Goal: Transaction & Acquisition: Purchase product/service

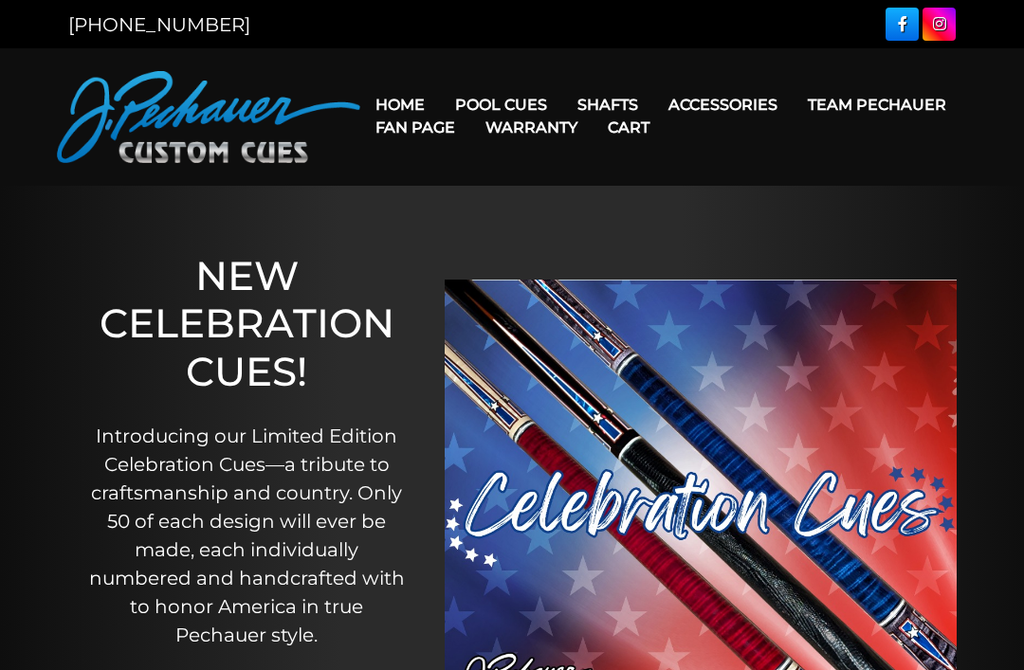
click at [581, 360] on link "Break & Jump Cues" at bounding box center [558, 347] width 233 height 27
click at [582, 360] on link "Break & Jump Cues" at bounding box center [558, 347] width 233 height 27
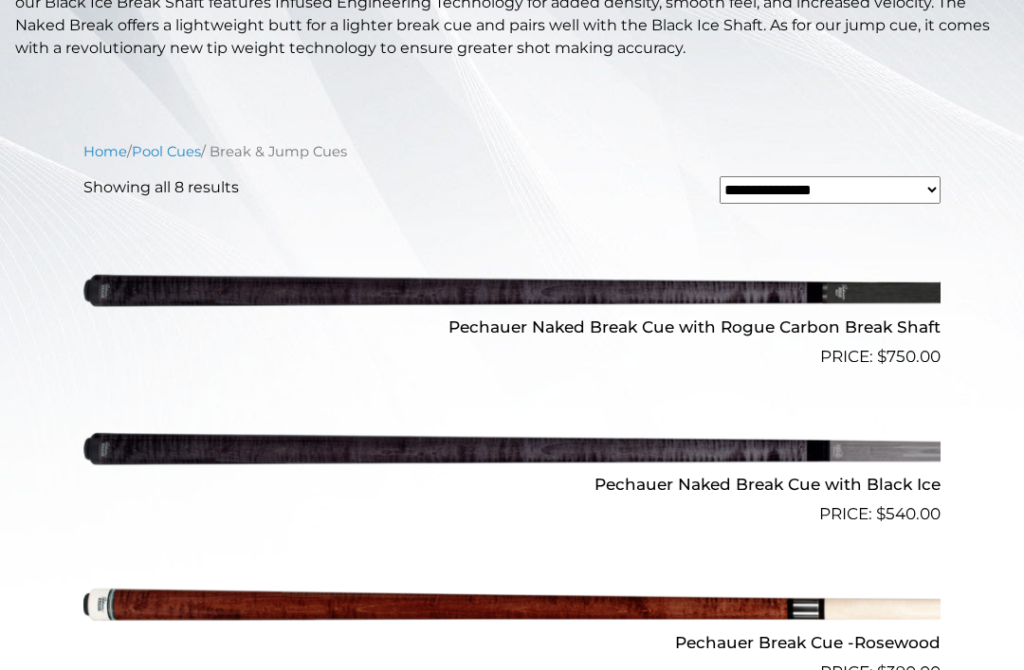
scroll to position [502, 0]
click at [815, 294] on img at bounding box center [511, 291] width 857 height 142
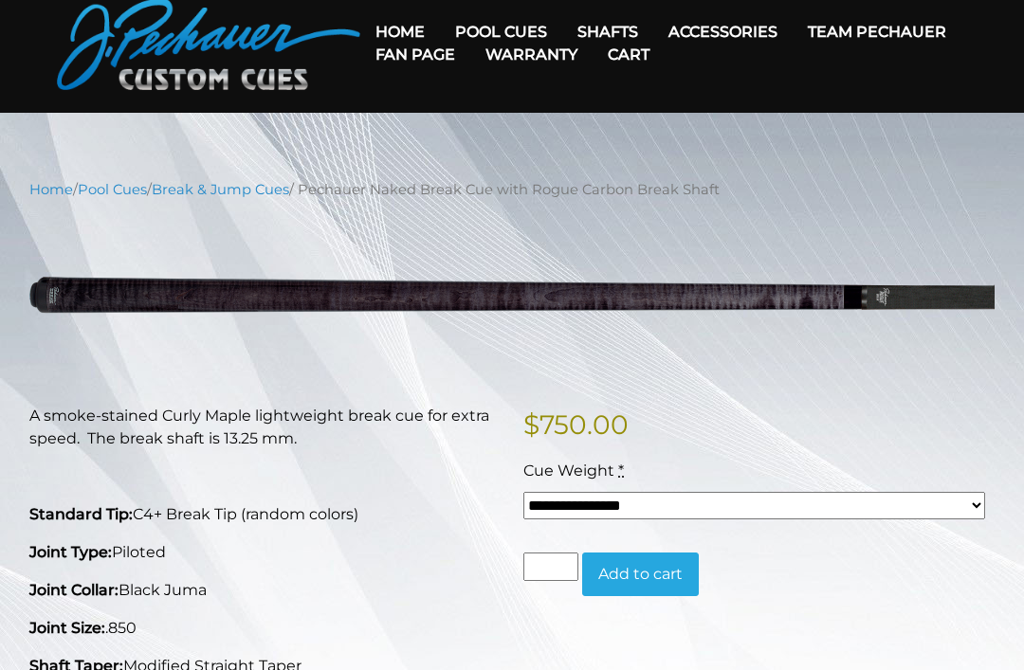
scroll to position [69, 0]
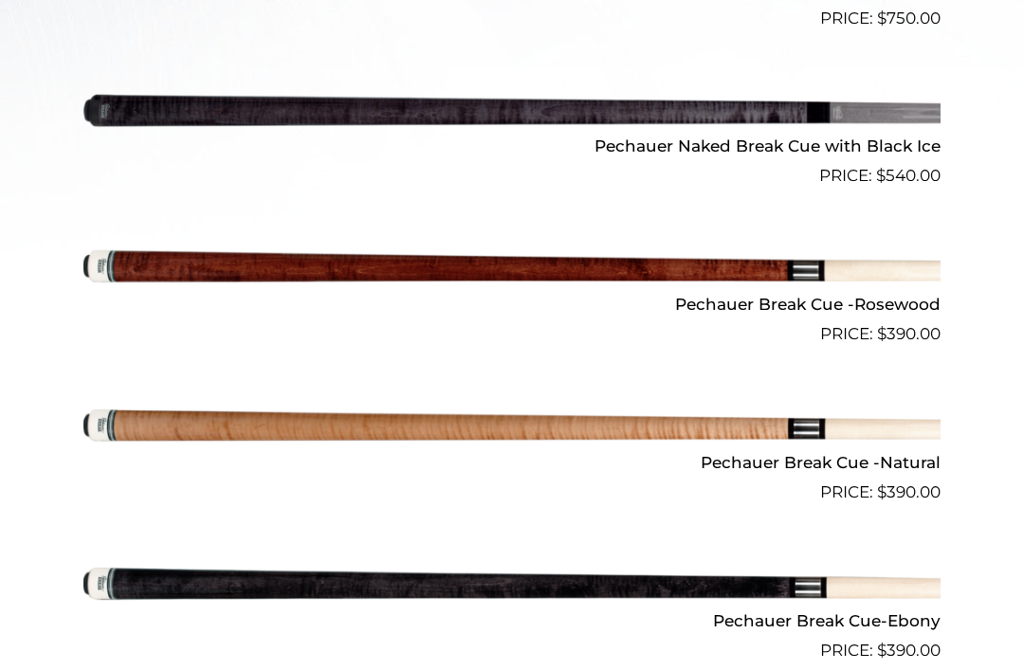
scroll to position [837, 0]
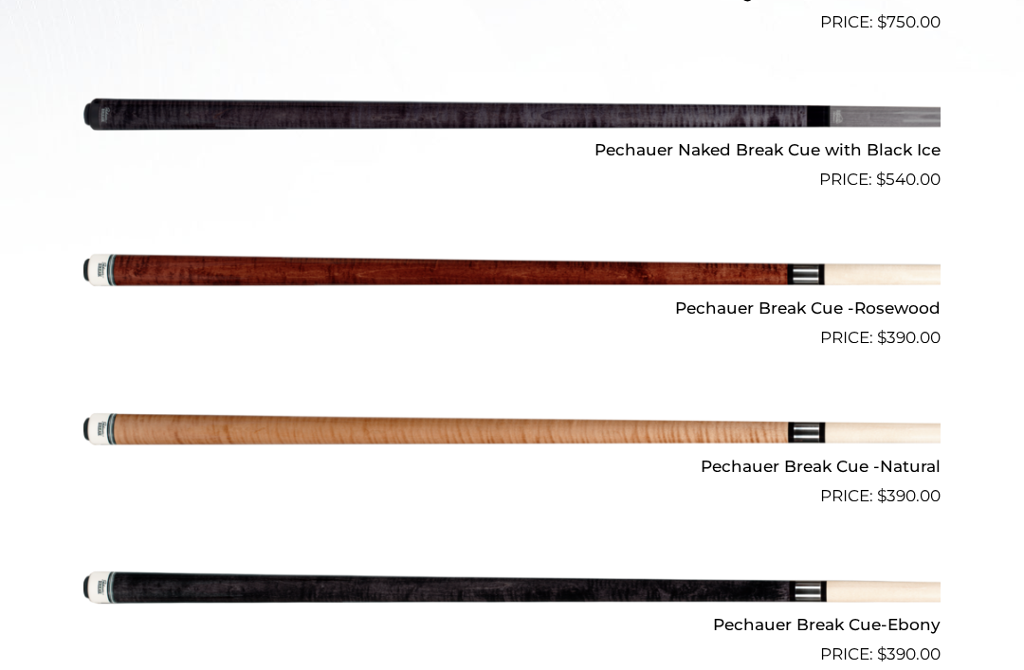
click at [857, 306] on h2 "Pechauer Break Cue -Rosewood" at bounding box center [511, 308] width 857 height 35
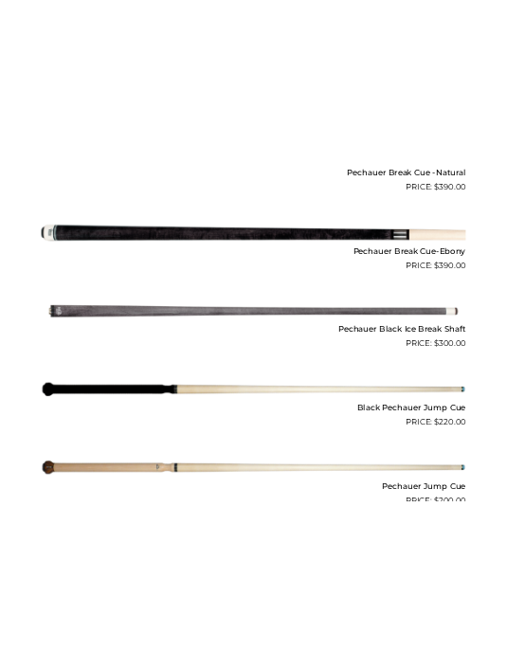
scroll to position [1505, 0]
